Goal: Information Seeking & Learning: Understand process/instructions

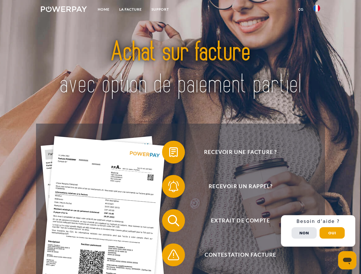
click at [64, 10] on img at bounding box center [64, 9] width 46 height 6
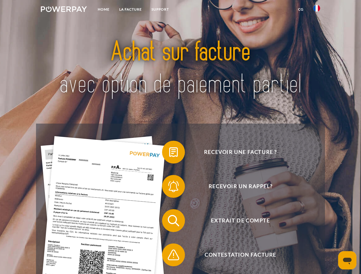
click at [316, 10] on img at bounding box center [316, 8] width 7 height 7
click at [300, 9] on link "CG" at bounding box center [300, 9] width 15 height 10
click at [169, 153] on span at bounding box center [164, 152] width 29 height 29
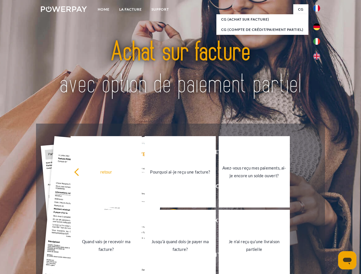
click at [169, 188] on div "retour Pourquoi ai-je reçu une facture? Avez-vous reçu mes paiements, ai-je enc…" at bounding box center [180, 208] width 231 height 147
click at [169, 222] on link "Jusqu'à quand dois-je payer ma facture?" at bounding box center [179, 245] width 71 height 71
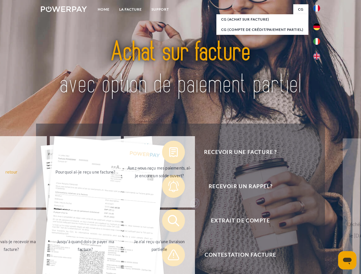
click at [169, 256] on span at bounding box center [164, 255] width 29 height 29
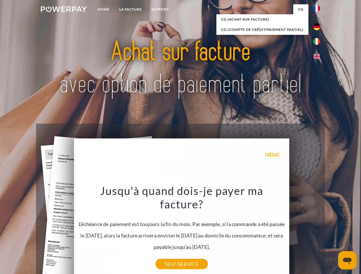
click at [318, 231] on div "Recevoir une facture ? Recevoir un rappel? Extrait de compte retour" at bounding box center [180, 238] width 288 height 228
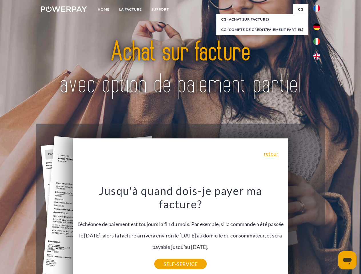
click at [304, 232] on span "Extrait de compte" at bounding box center [240, 220] width 140 height 23
click at [332, 233] on header "Home LA FACTURE Support" at bounding box center [180, 197] width 361 height 394
